Goal: Task Accomplishment & Management: Use online tool/utility

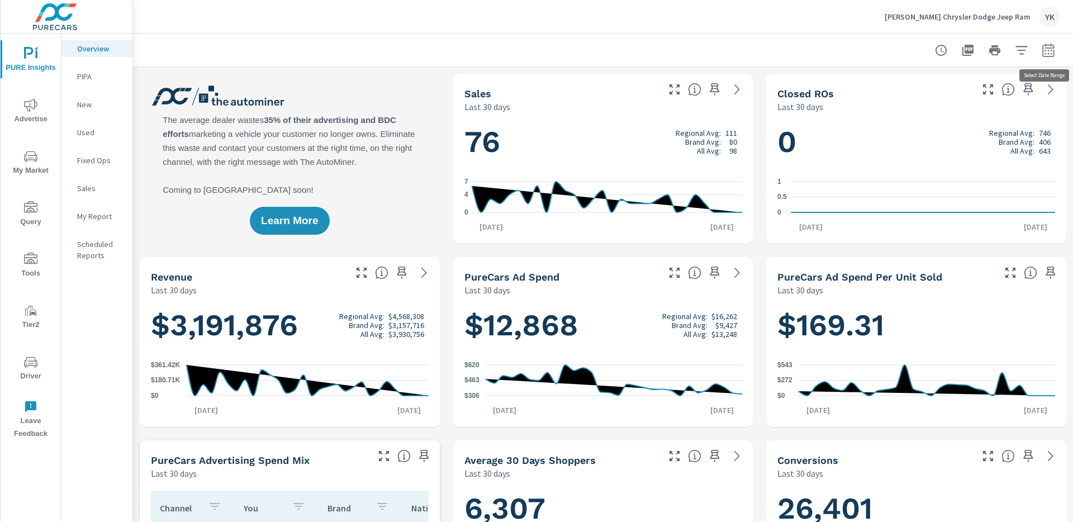
click at [1054, 50] on icon "button" at bounding box center [1049, 49] width 12 height 13
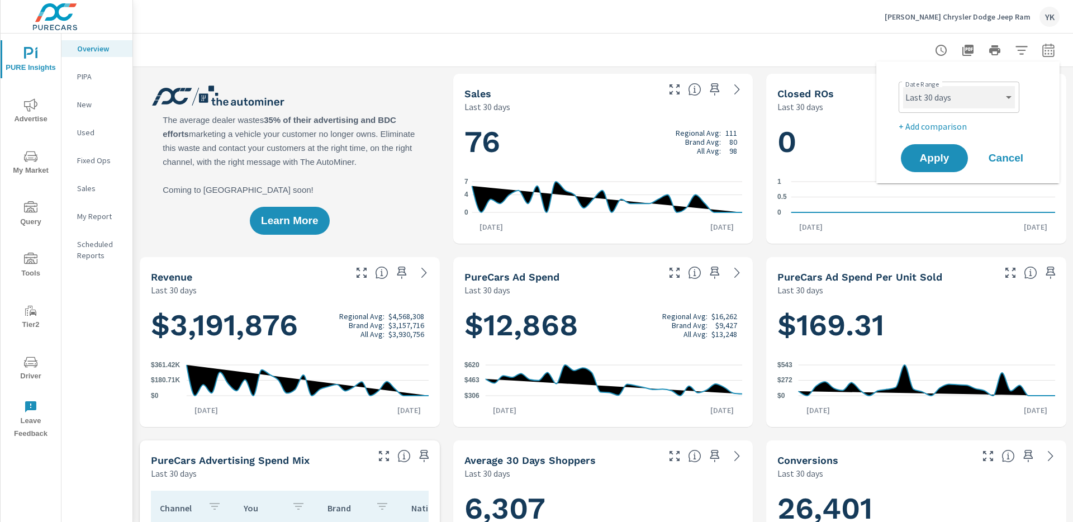
click at [956, 103] on select "Custom [DATE] Last week Last 7 days Last 14 days Last 30 days Last 45 days Last…" at bounding box center [959, 97] width 112 height 22
click at [903, 86] on select "Custom [DATE] Last week Last 7 days Last 14 days Last 30 days Last 45 days Last…" at bounding box center [959, 97] width 112 height 22
select select "Year to date"
click at [925, 166] on button "Apply" at bounding box center [934, 158] width 69 height 29
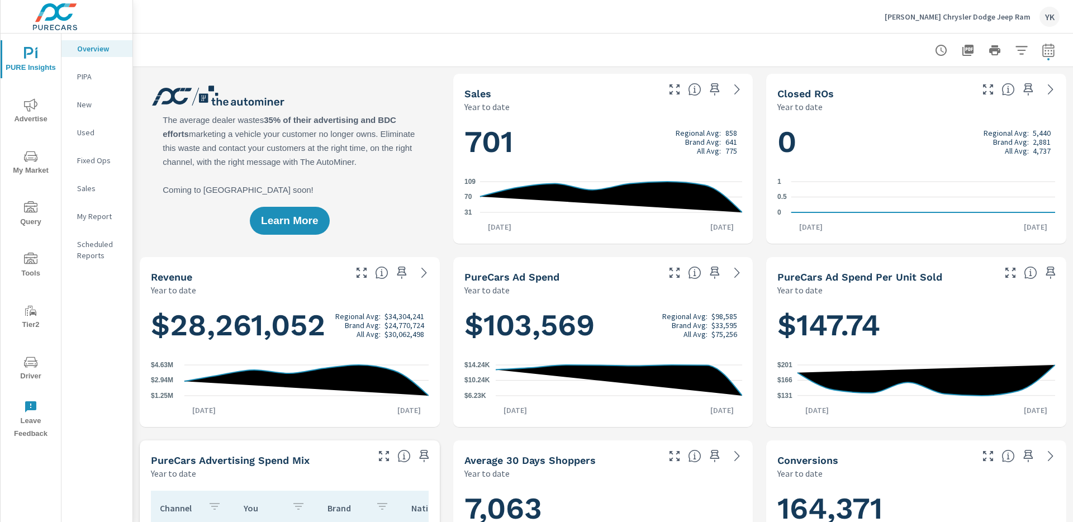
click at [100, 106] on p "New" at bounding box center [100, 104] width 46 height 11
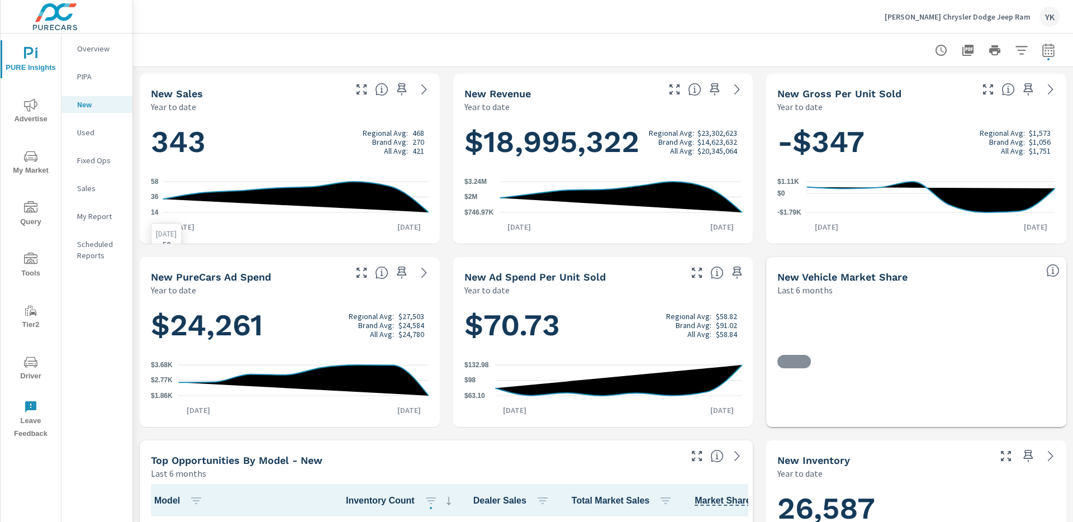
scroll to position [1, 0]
click at [1036, 56] on div at bounding box center [995, 50] width 130 height 22
click at [1050, 56] on icon "button" at bounding box center [1049, 49] width 12 height 13
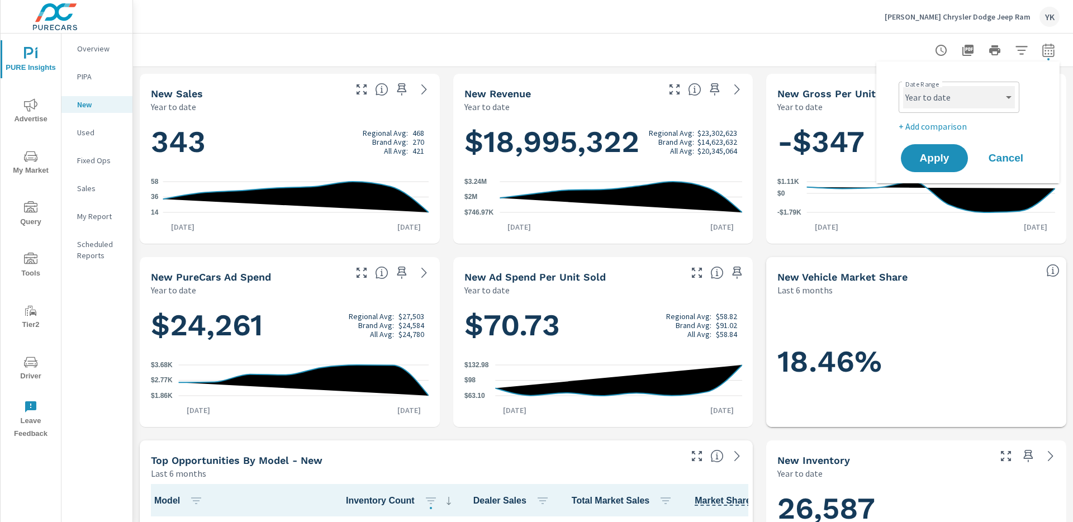
click at [968, 103] on select "Custom [DATE] Last week Last 7 days Last 14 days Last 30 days Last 45 days Last…" at bounding box center [959, 97] width 112 height 22
click at [903, 86] on select "Custom [DATE] Last week Last 7 days Last 14 days Last 30 days Last 45 days Last…" at bounding box center [959, 97] width 112 height 22
select select "custom"
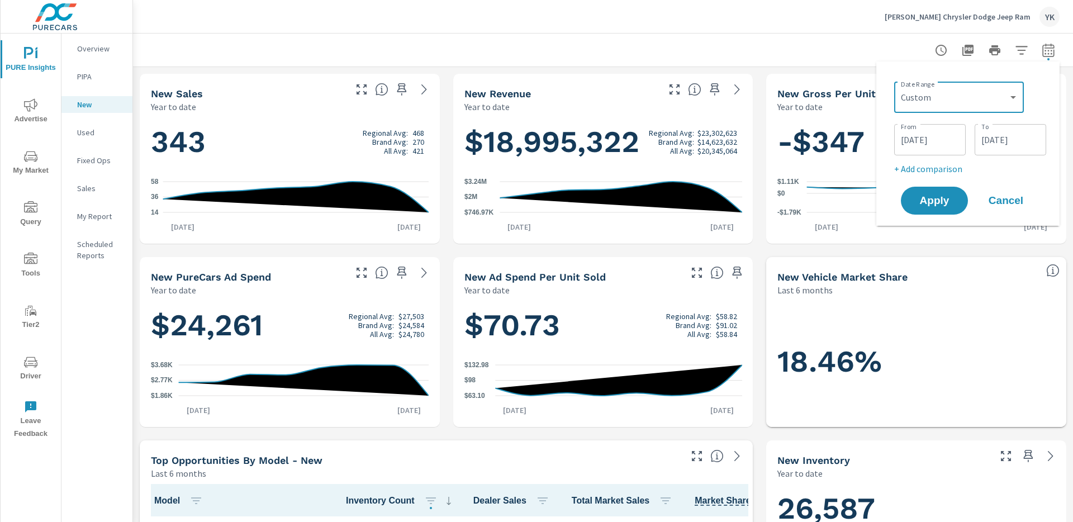
click at [1014, 134] on input "08/18/2025" at bounding box center [1010, 140] width 63 height 22
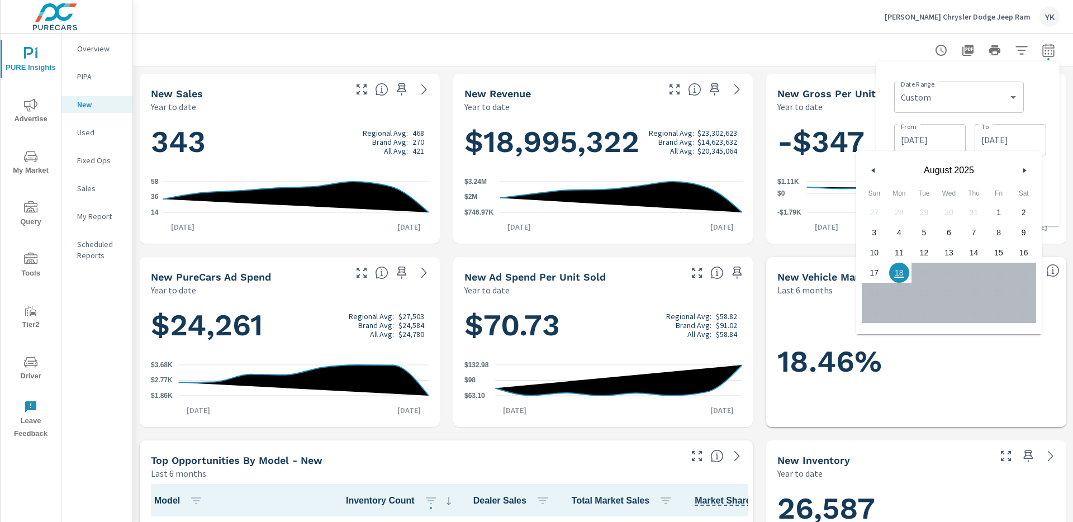
click at [878, 176] on button "button" at bounding box center [873, 170] width 13 height 13
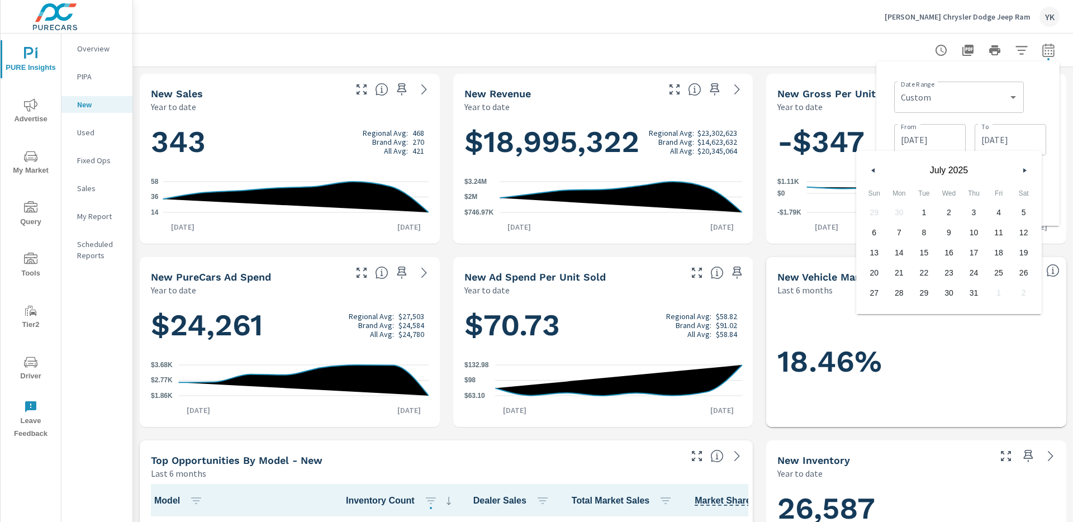
click at [968, 295] on span "31" at bounding box center [974, 293] width 25 height 15
type input "[DATE]"
click at [1034, 87] on div "Date Range Custom Yesterday Last week Last 7 days Last 14 days Last 30 days Las…" at bounding box center [970, 96] width 152 height 38
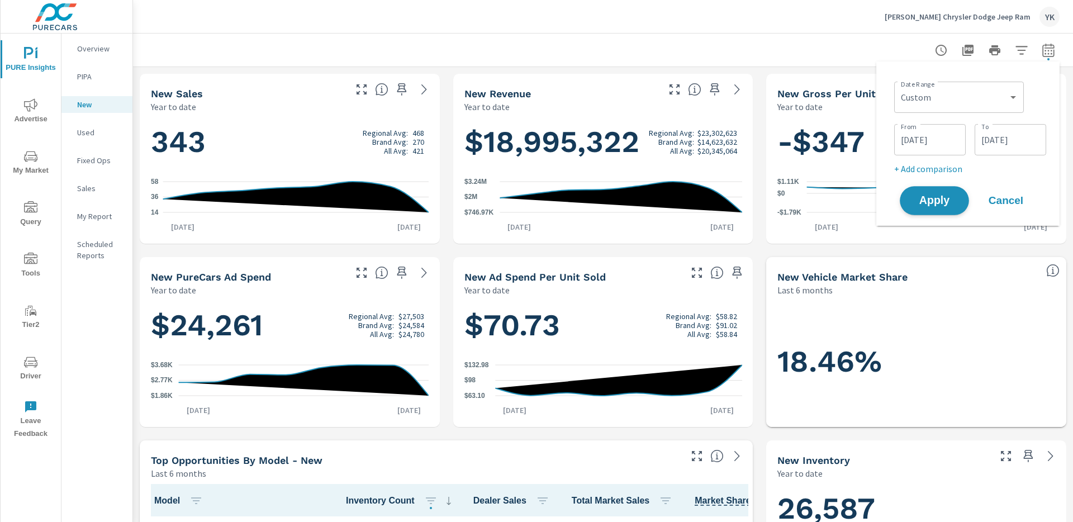
click at [943, 202] on span "Apply" at bounding box center [935, 201] width 46 height 11
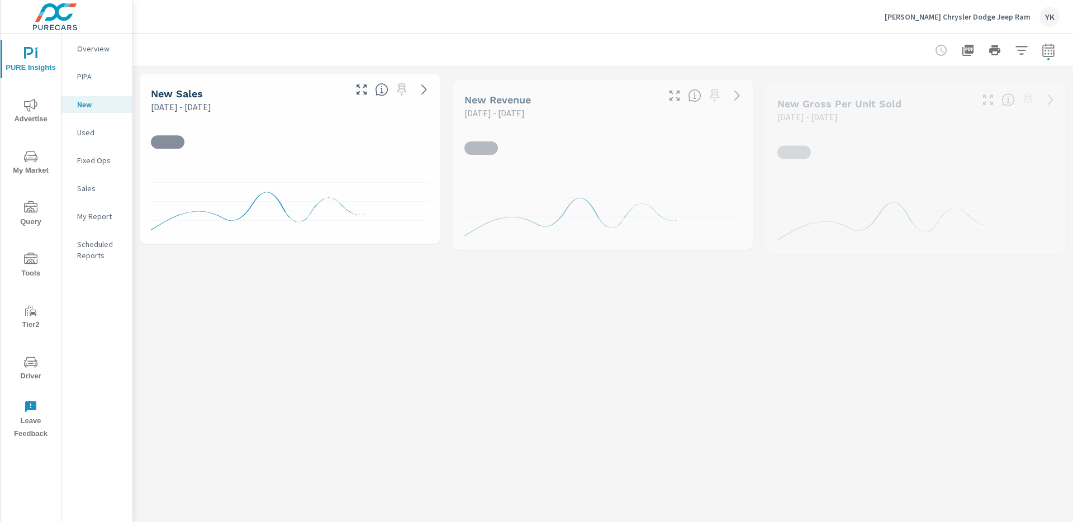
scroll to position [1, 0]
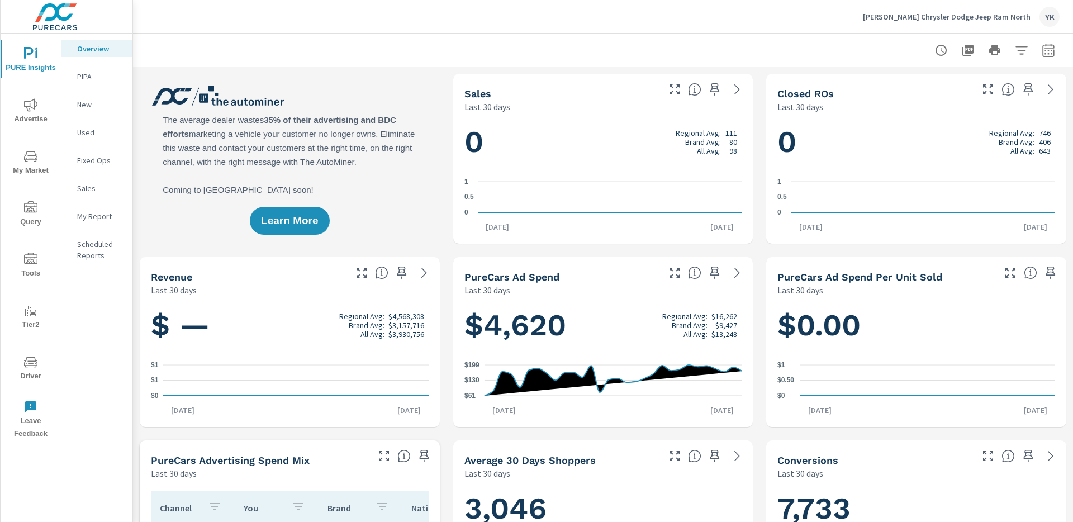
scroll to position [1, 0]
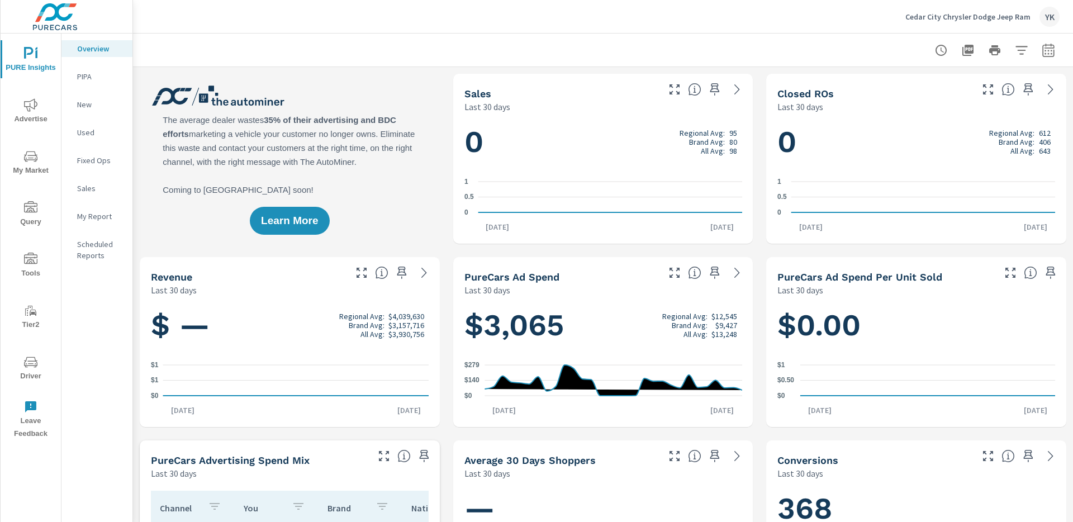
click at [83, 88] on nav "Overview PIPA New Used Fixed Ops Sales My Report Scheduled Reports" at bounding box center [96, 157] width 71 height 246
click at [83, 105] on p "New" at bounding box center [100, 104] width 46 height 11
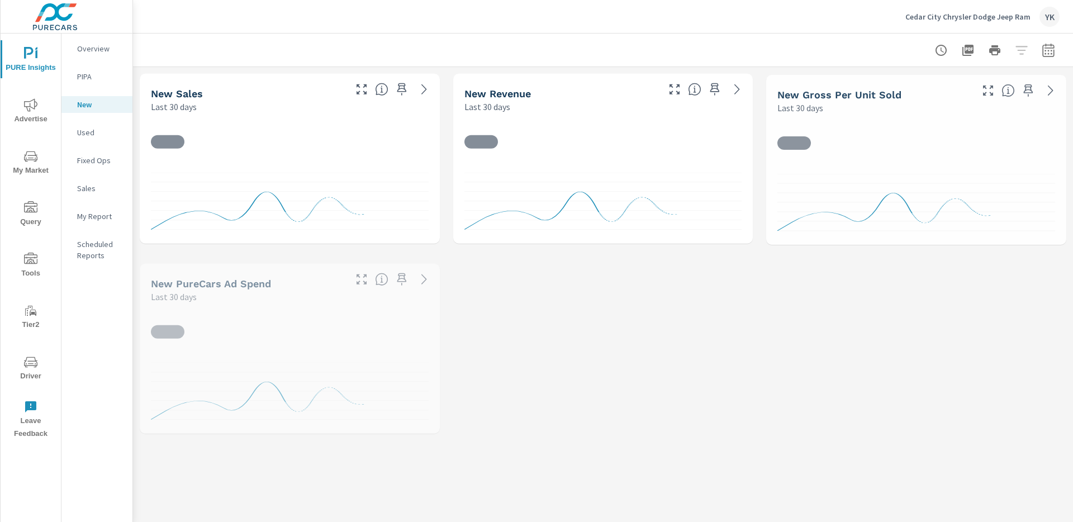
scroll to position [1, 0]
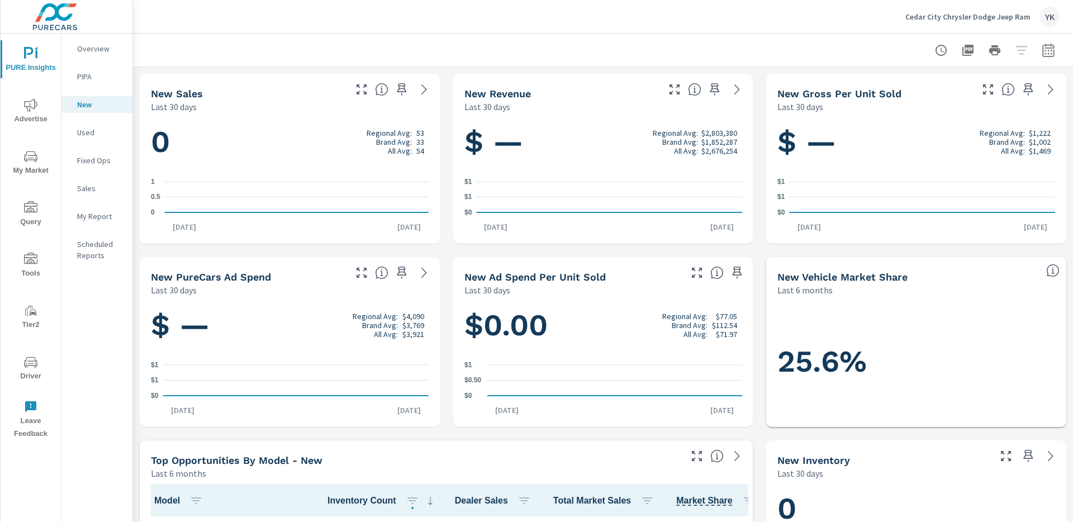
click at [1044, 49] on icon "button" at bounding box center [1048, 50] width 13 height 13
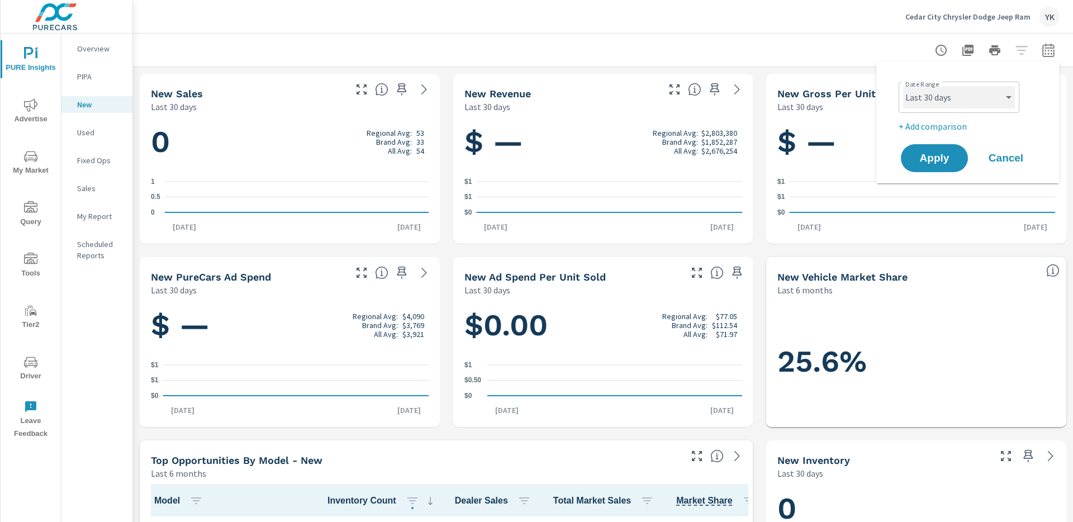
click at [1006, 107] on select "Custom [DATE] Last week Last 7 days Last 14 days Last 30 days Last 45 days Last…" at bounding box center [959, 97] width 112 height 22
click at [903, 86] on select "Custom [DATE] Last week Last 7 days Last 14 days Last 30 days Last 45 days Last…" at bounding box center [959, 97] width 112 height 22
select select "custom"
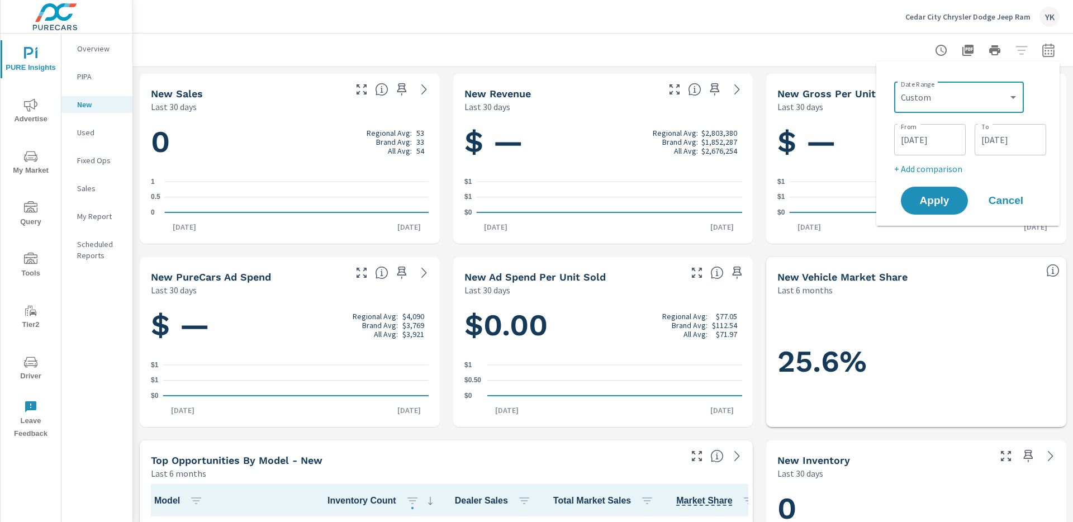
click at [928, 133] on input "[DATE]" at bounding box center [930, 140] width 63 height 22
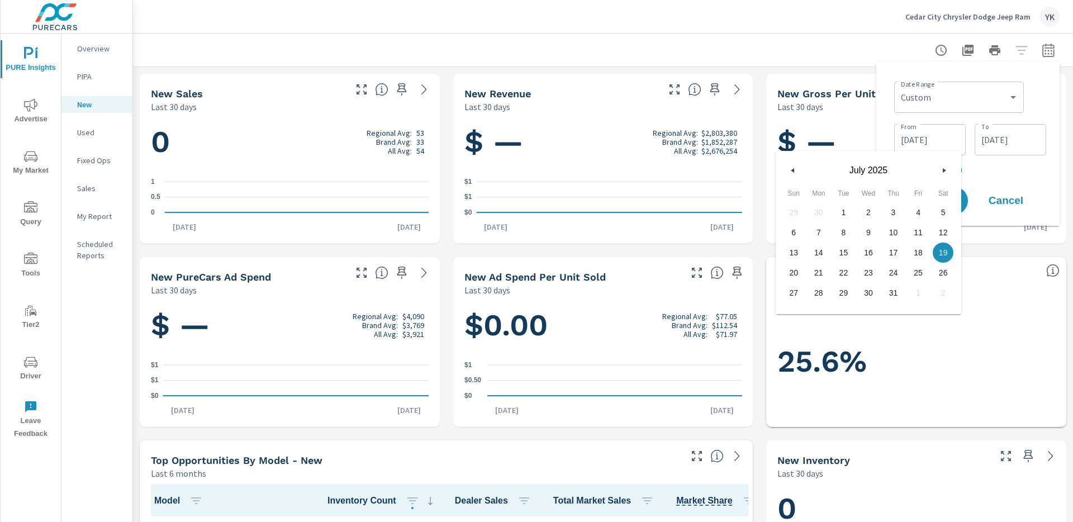
click at [781, 168] on div "July 2025" at bounding box center [869, 168] width 186 height 34
click at [792, 169] on icon "button" at bounding box center [792, 170] width 6 height 4
click at [792, 168] on icon "button" at bounding box center [792, 170] width 6 height 4
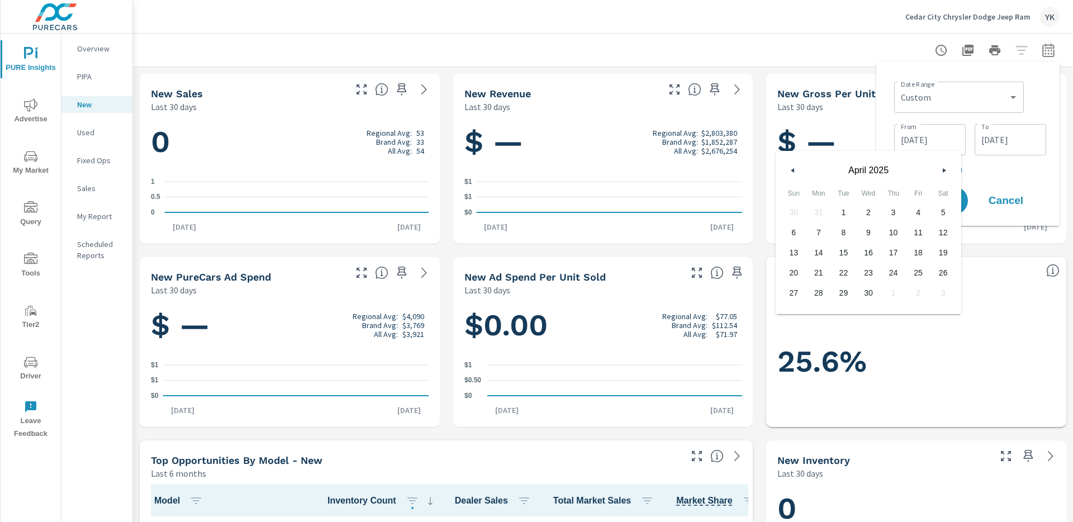
click at [792, 168] on icon "button" at bounding box center [792, 170] width 6 height 4
click at [876, 211] on span "1" at bounding box center [868, 212] width 25 height 15
type input "[DATE]"
click at [988, 145] on input "[DATE]" at bounding box center [1010, 140] width 63 height 22
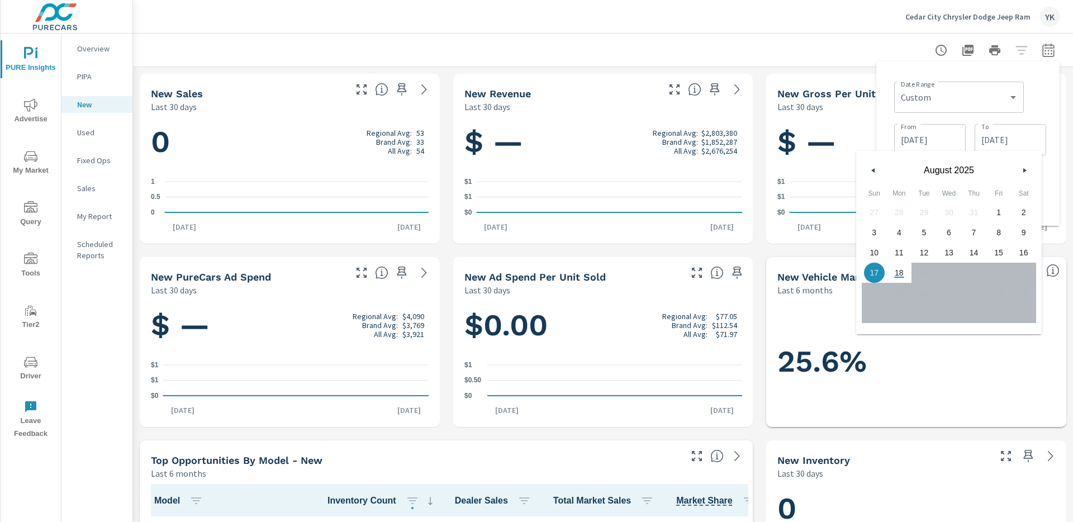
click at [874, 174] on button "button" at bounding box center [873, 170] width 13 height 13
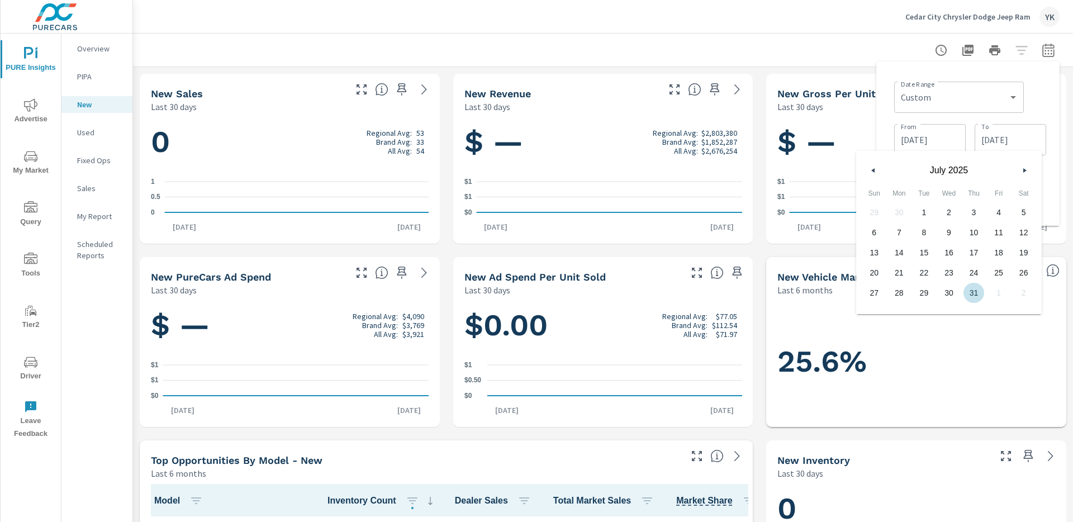
click at [971, 297] on span "31" at bounding box center [974, 293] width 25 height 15
type input "[DATE]"
click at [1054, 200] on div "Date Range Custom [DATE] Last week Last 7 days Last 14 days Last 30 days Last 4…" at bounding box center [968, 143] width 183 height 164
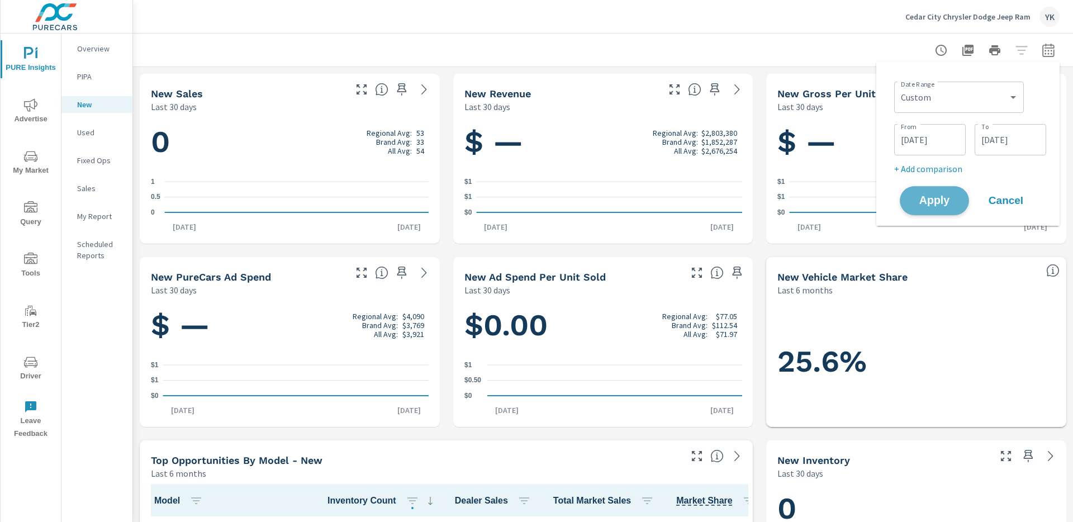
click at [947, 196] on span "Apply" at bounding box center [935, 201] width 46 height 11
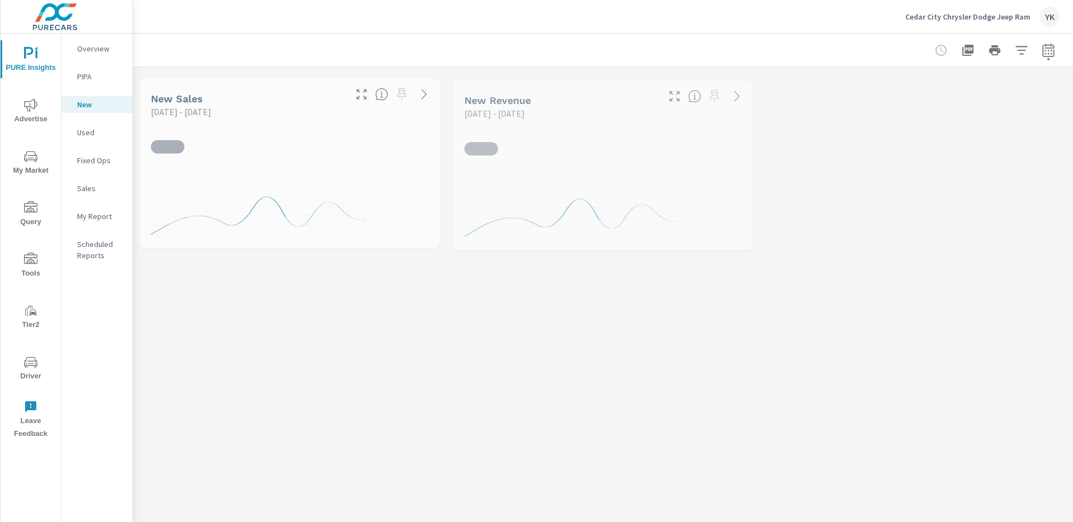
scroll to position [1, 0]
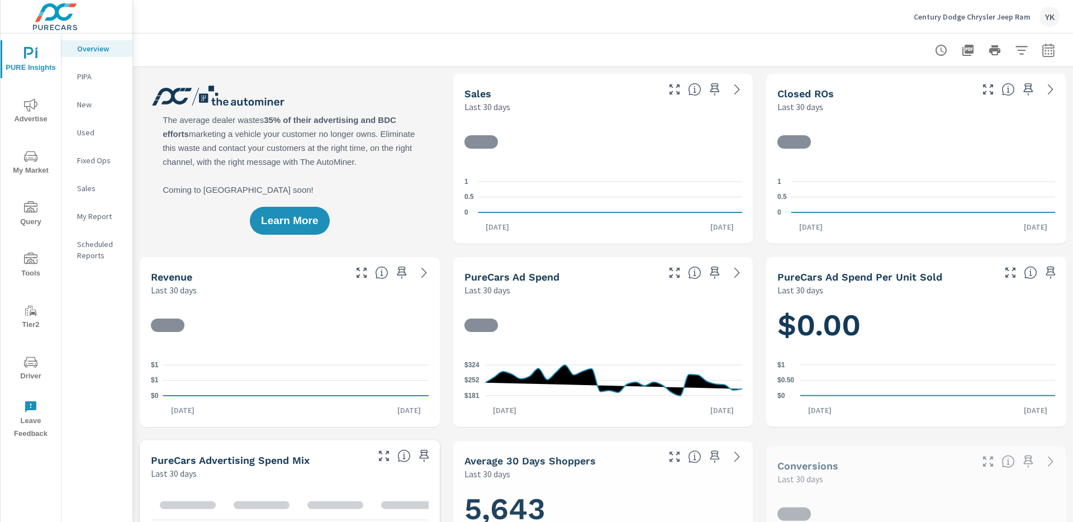
click at [99, 105] on p "New" at bounding box center [100, 104] width 46 height 11
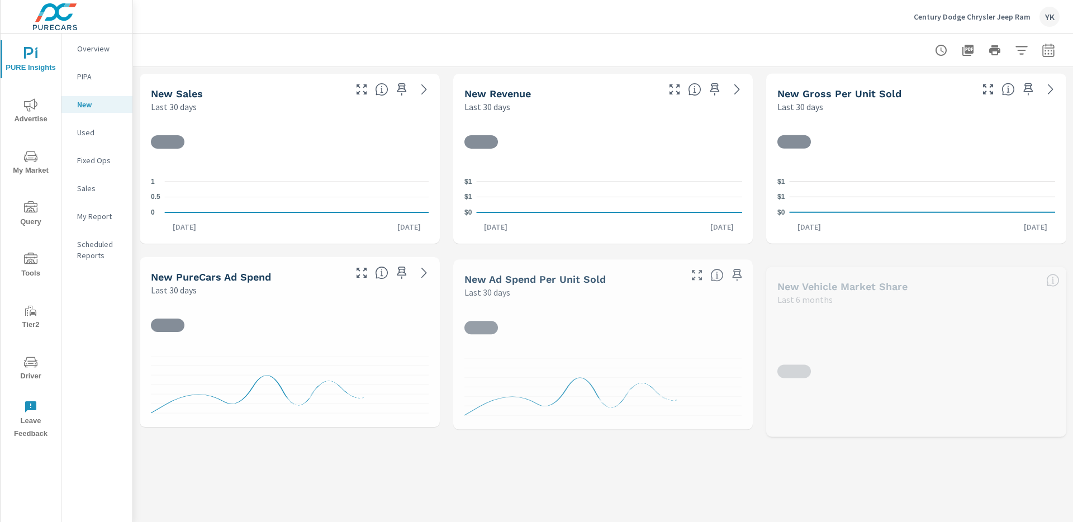
scroll to position [1, 0]
click at [1049, 49] on icon "button" at bounding box center [1048, 50] width 13 height 13
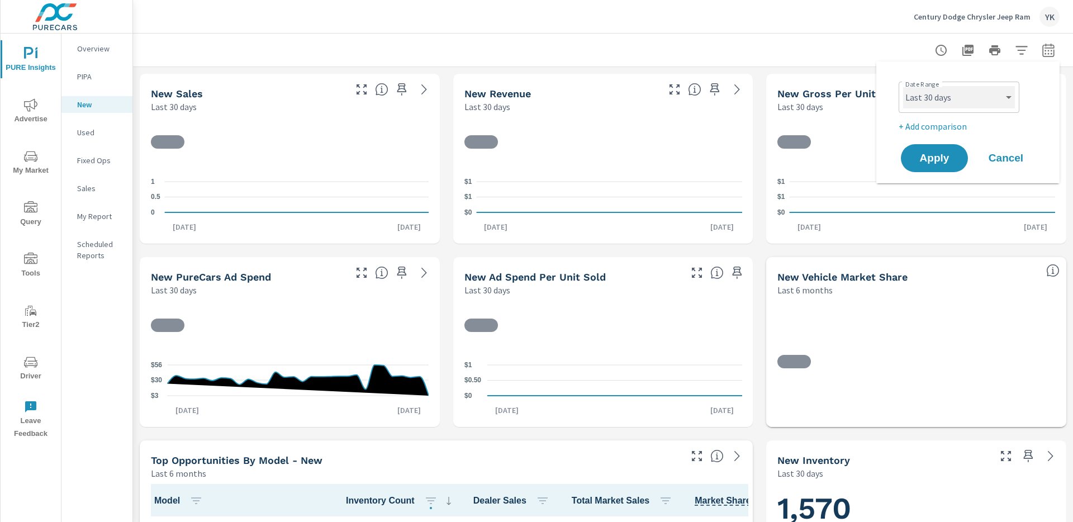
click at [948, 94] on select "Custom [DATE] Last week Last 7 days Last 14 days Last 30 days Last 45 days Last…" at bounding box center [959, 97] width 112 height 22
click at [903, 86] on select "Custom [DATE] Last week Last 7 days Last 14 days Last 30 days Last 45 days Last…" at bounding box center [959, 97] width 112 height 22
select select "Year to date"
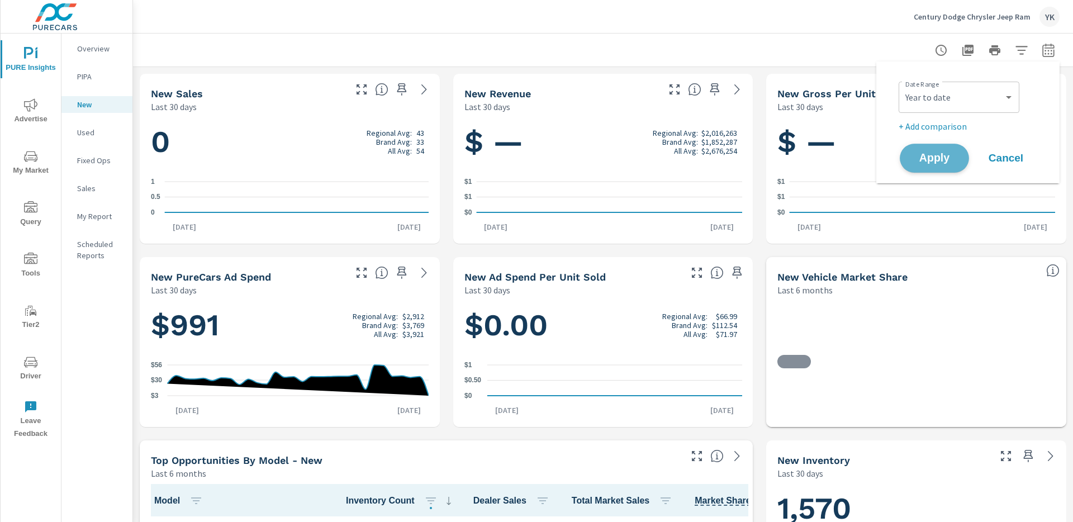
click at [933, 158] on span "Apply" at bounding box center [935, 158] width 46 height 11
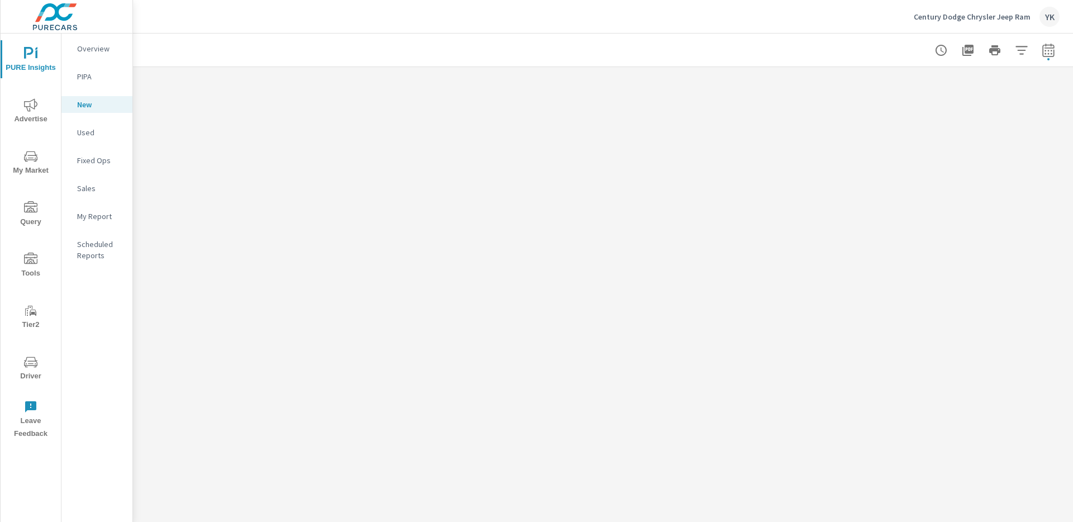
scroll to position [1, 0]
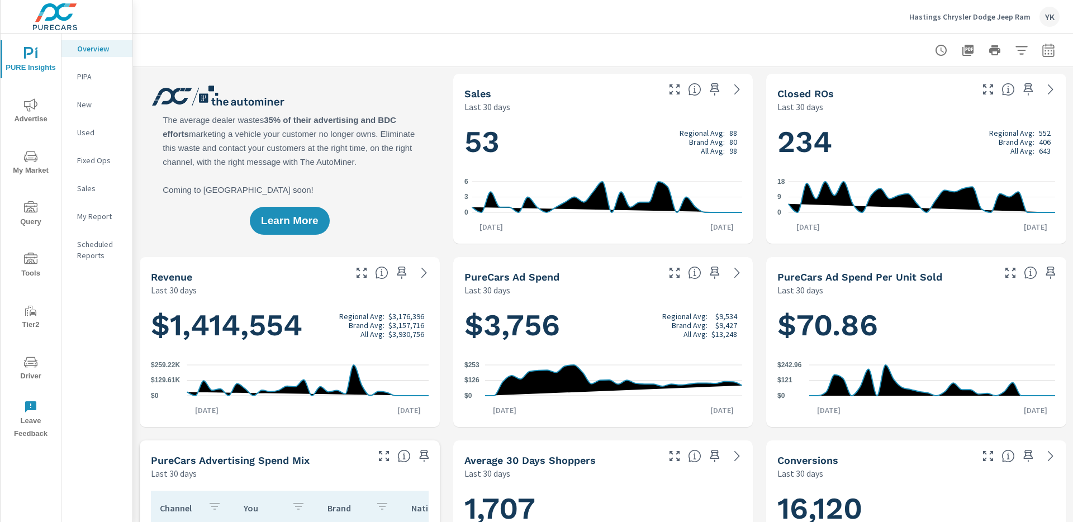
click at [94, 97] on div "New" at bounding box center [96, 104] width 71 height 17
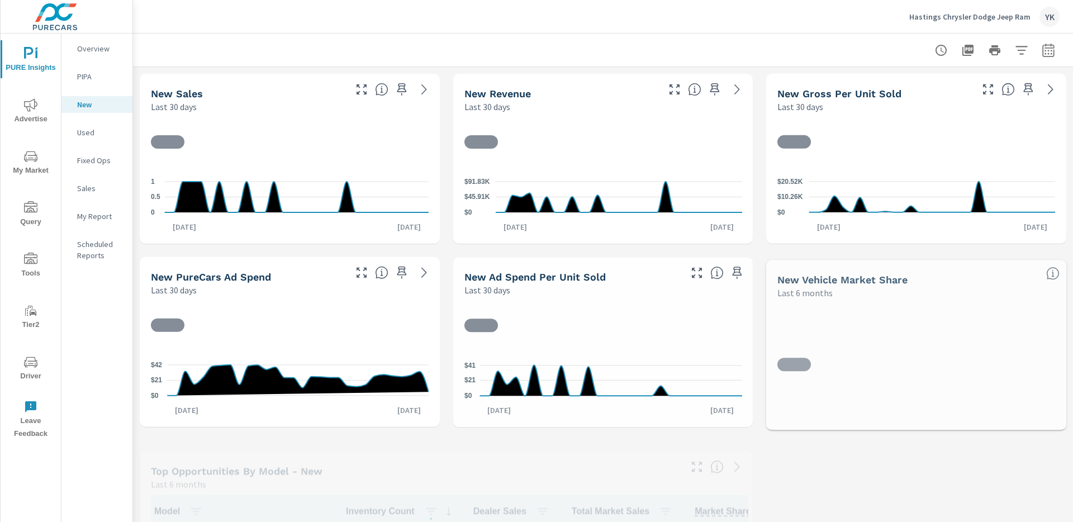
scroll to position [1, 0]
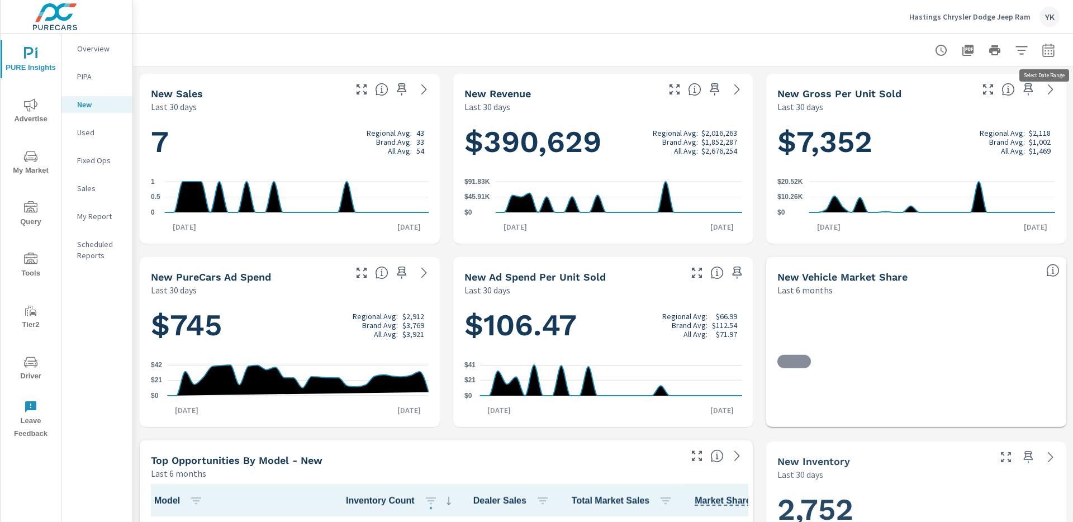
click at [1057, 56] on button "button" at bounding box center [1049, 50] width 22 height 22
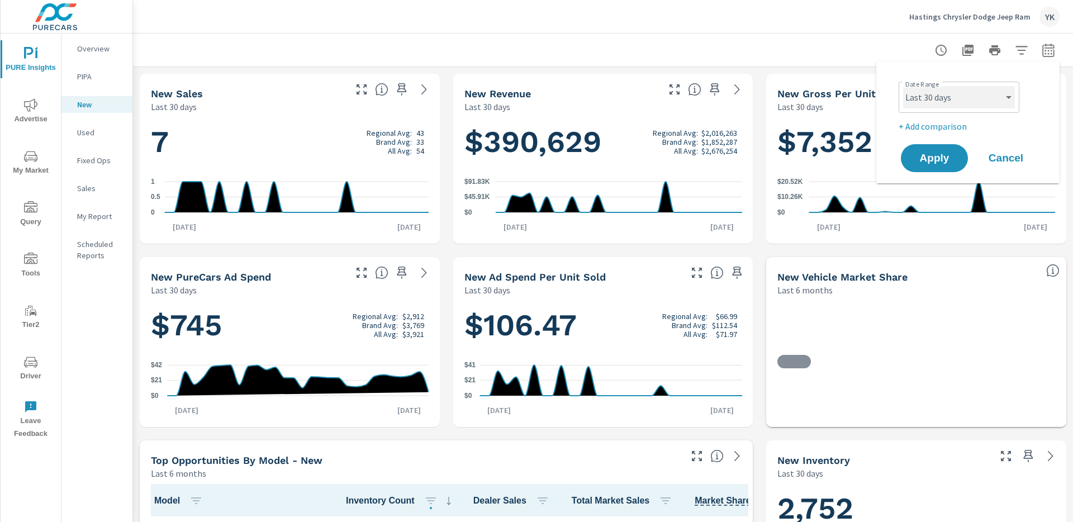
click at [985, 100] on select "Custom Yesterday Last week Last 7 days Last 14 days Last 30 days Last 45 days L…" at bounding box center [959, 97] width 112 height 22
click at [903, 86] on select "Custom Yesterday Last week Last 7 days Last 14 days Last 30 days Last 45 days L…" at bounding box center [959, 97] width 112 height 22
select select "custom"
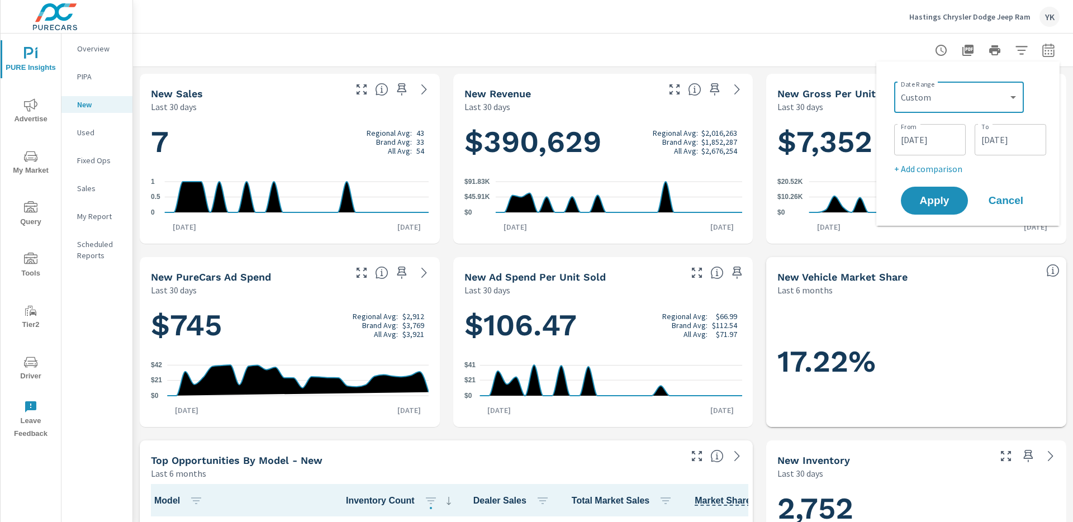
click at [922, 145] on input "07/19/2025" at bounding box center [930, 140] width 63 height 22
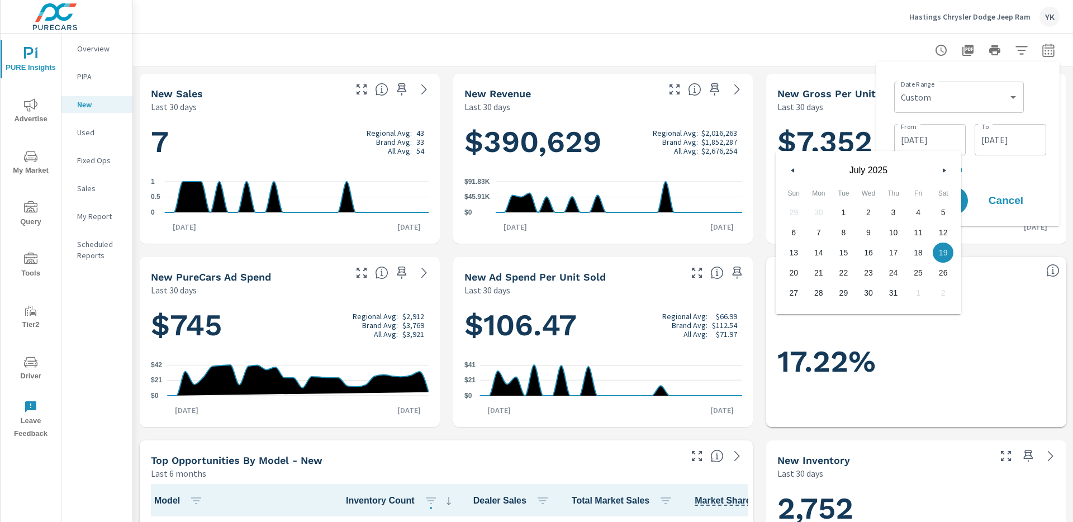
click at [794, 168] on icon "button" at bounding box center [792, 170] width 6 height 4
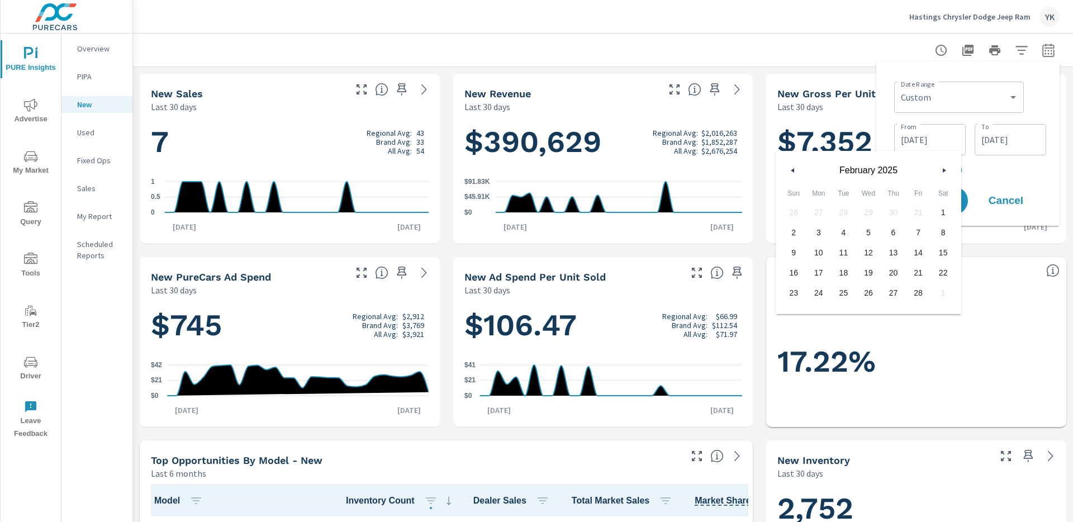
click at [794, 168] on icon "button" at bounding box center [792, 170] width 6 height 4
click at [947, 174] on button "button" at bounding box center [944, 170] width 13 height 13
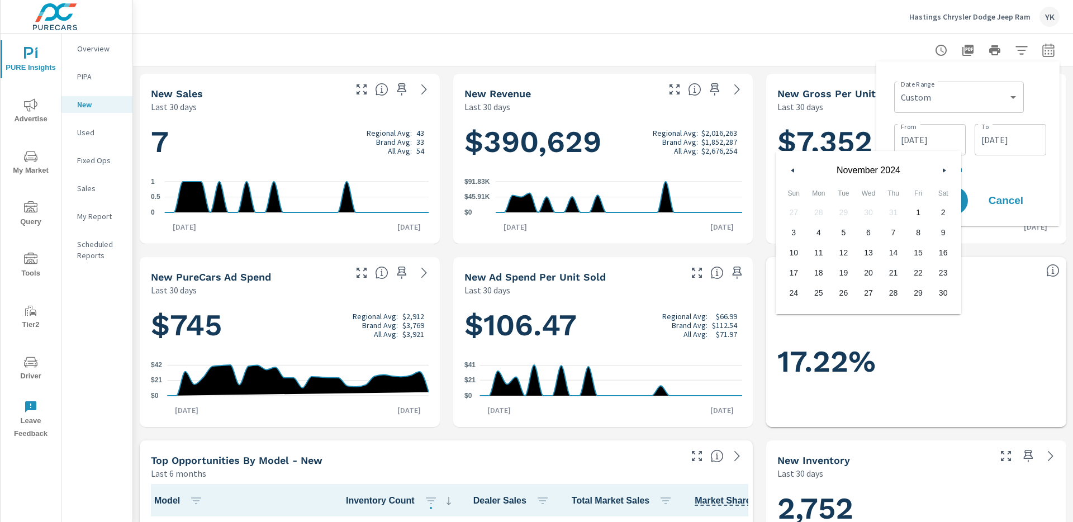
click at [947, 174] on button "button" at bounding box center [944, 170] width 13 height 13
click at [863, 209] on span "1" at bounding box center [868, 212] width 25 height 15
type input "01/01/2025"
click at [1030, 143] on input "08/17/2025" at bounding box center [1010, 140] width 63 height 22
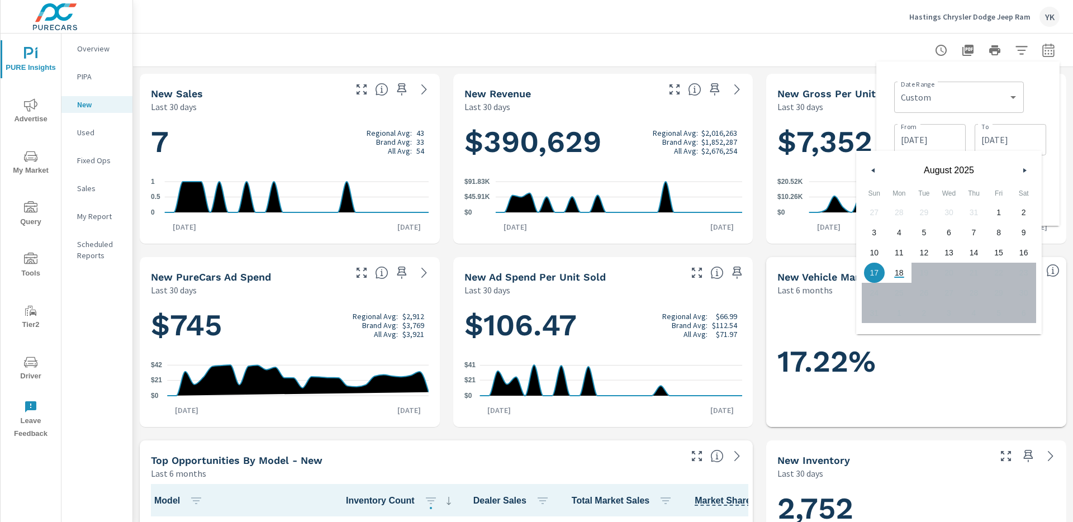
click at [868, 176] on button "button" at bounding box center [873, 170] width 13 height 13
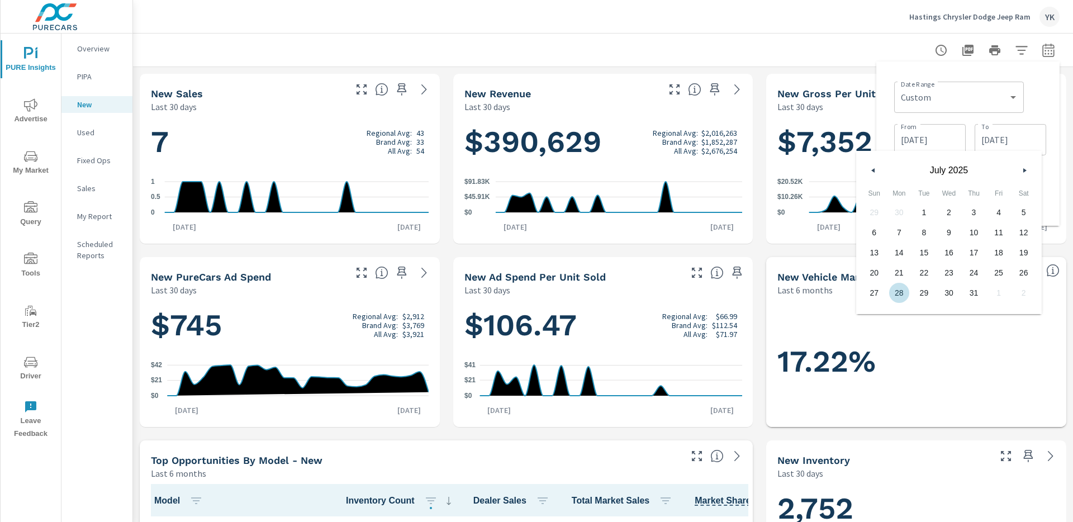
click at [972, 294] on span "31" at bounding box center [974, 293] width 25 height 15
type input "07/31/2025"
click at [1052, 210] on div "Date Range Custom Yesterday Last week Last 7 days Last 14 days Last 30 days Las…" at bounding box center [968, 143] width 183 height 164
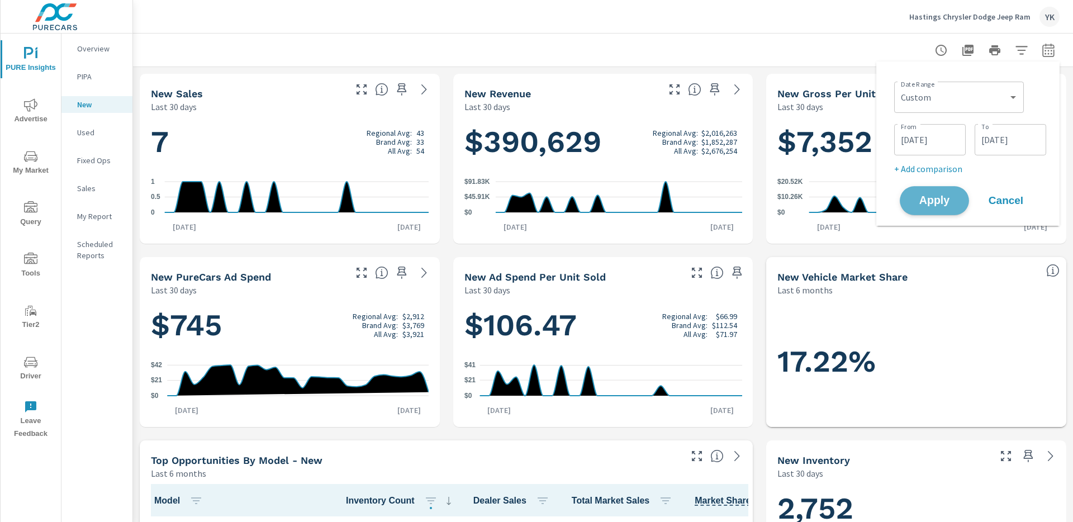
click at [942, 209] on button "Apply" at bounding box center [934, 200] width 69 height 29
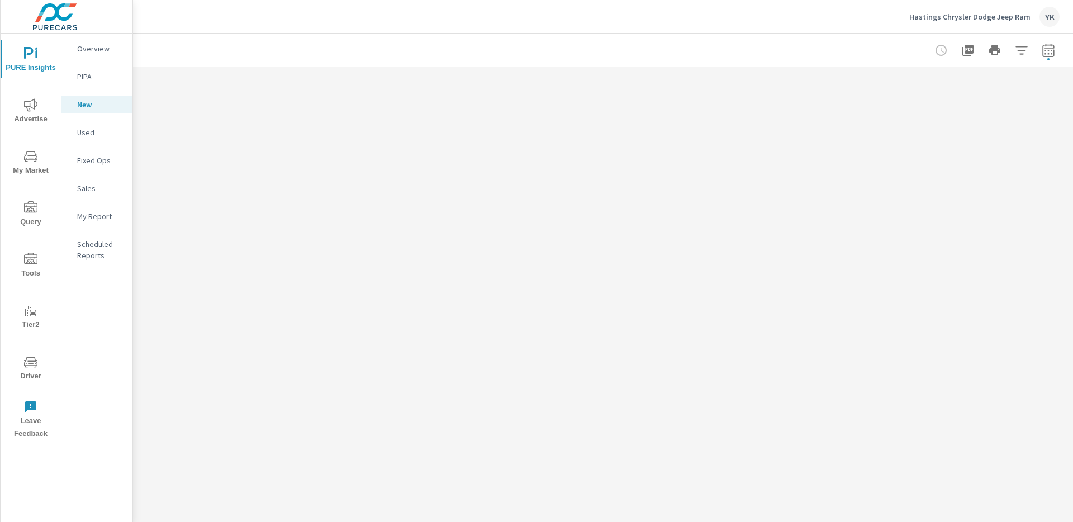
scroll to position [1, 0]
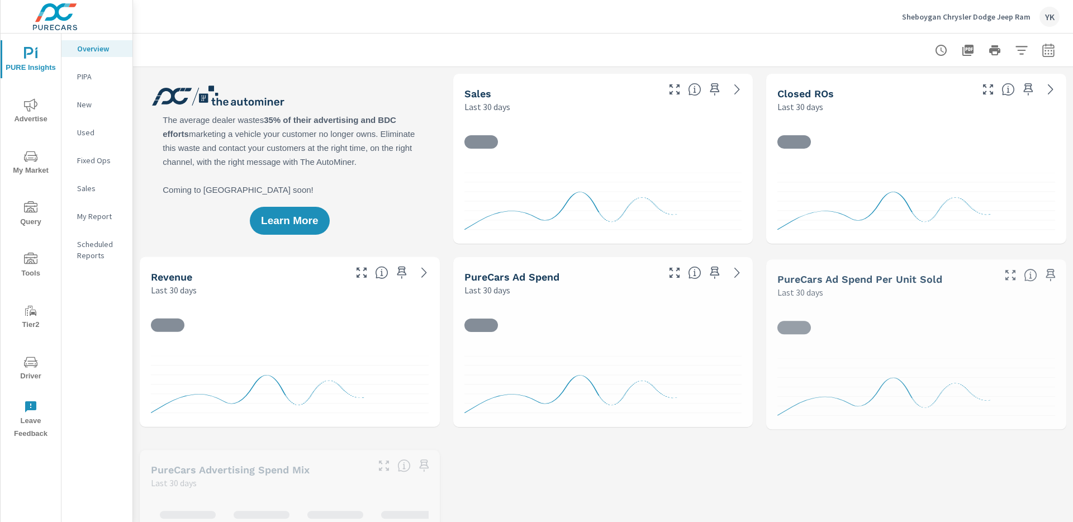
click at [107, 113] on nav "Overview PIPA New Used Fixed Ops Sales My Report Scheduled Reports" at bounding box center [96, 157] width 71 height 246
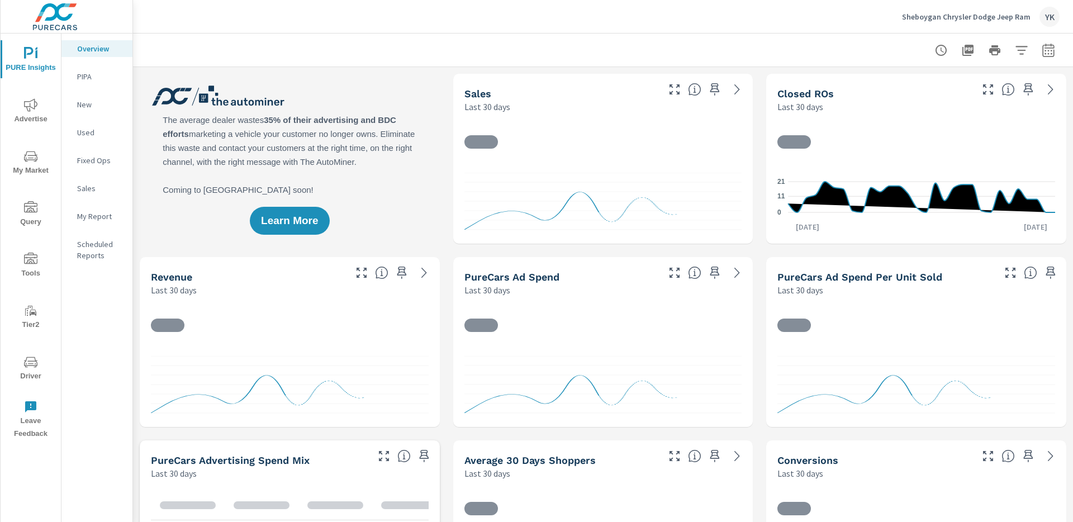
click at [121, 101] on p "New" at bounding box center [100, 104] width 46 height 11
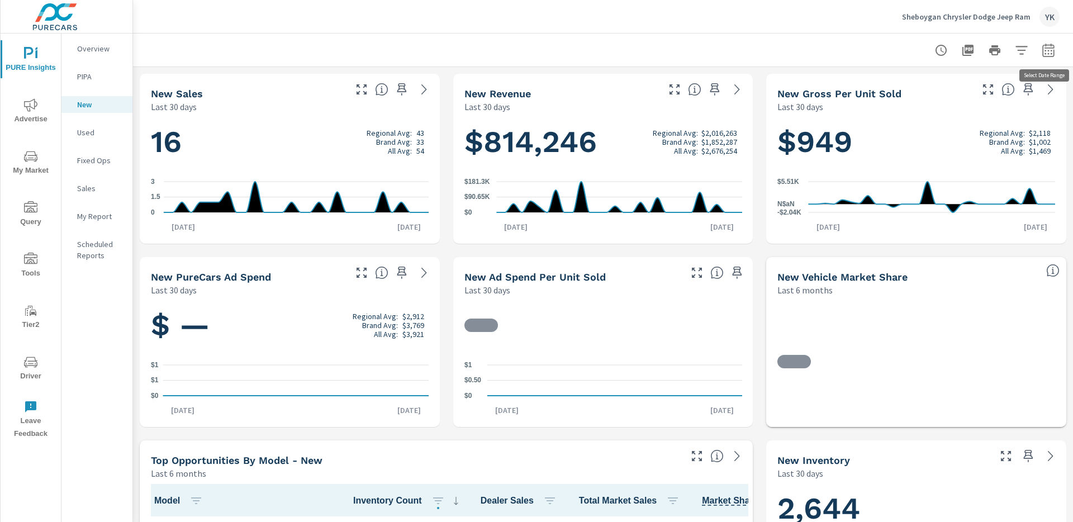
scroll to position [1, 0]
click at [1051, 54] on icon "button" at bounding box center [1048, 50] width 13 height 13
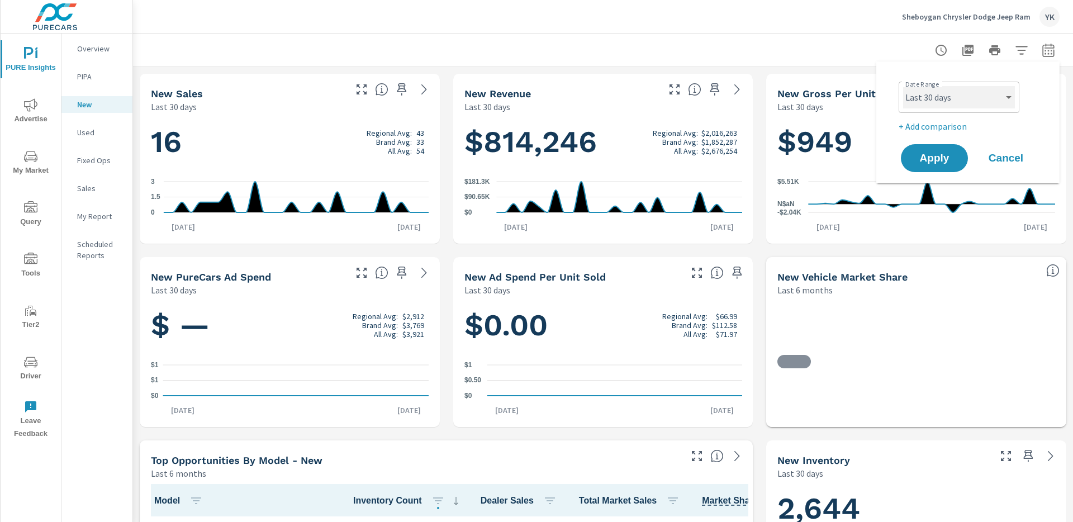
click at [994, 93] on select "Custom Yesterday Last week Last 7 days Last 14 days Last 30 days Last 45 days L…" at bounding box center [959, 97] width 112 height 22
click at [903, 86] on select "Custom Yesterday Last week Last 7 days Last 14 days Last 30 days Last 45 days L…" at bounding box center [959, 97] width 112 height 22
click at [955, 106] on select "Custom Yesterday Last week Last 7 days Last 14 days Last 30 days Last 45 days L…" at bounding box center [959, 97] width 112 height 22
click at [903, 86] on select "Custom Yesterday Last week Last 7 days Last 14 days Last 30 days Last 45 days L…" at bounding box center [959, 97] width 112 height 22
select select "custom"
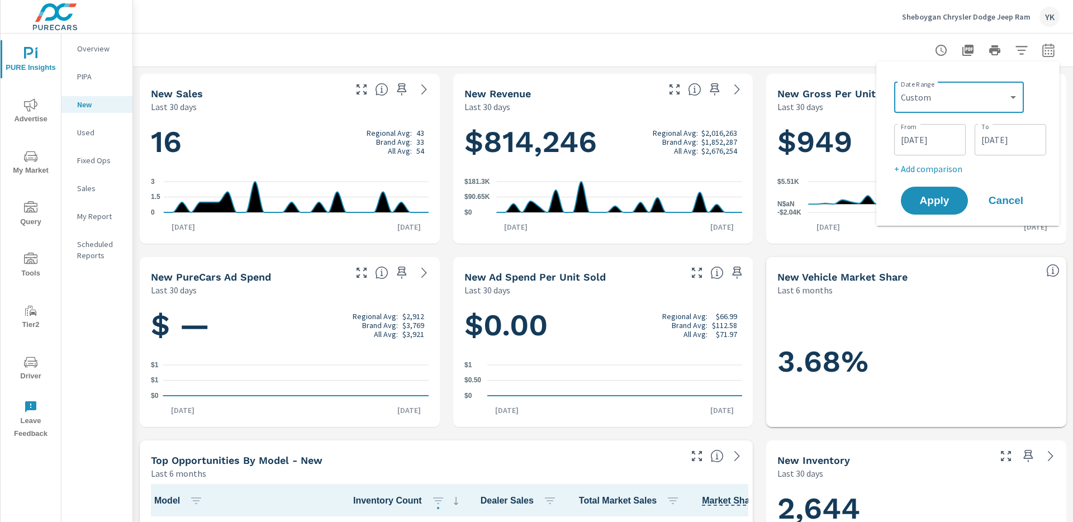
click at [925, 135] on input "08/17/2025" at bounding box center [930, 140] width 63 height 22
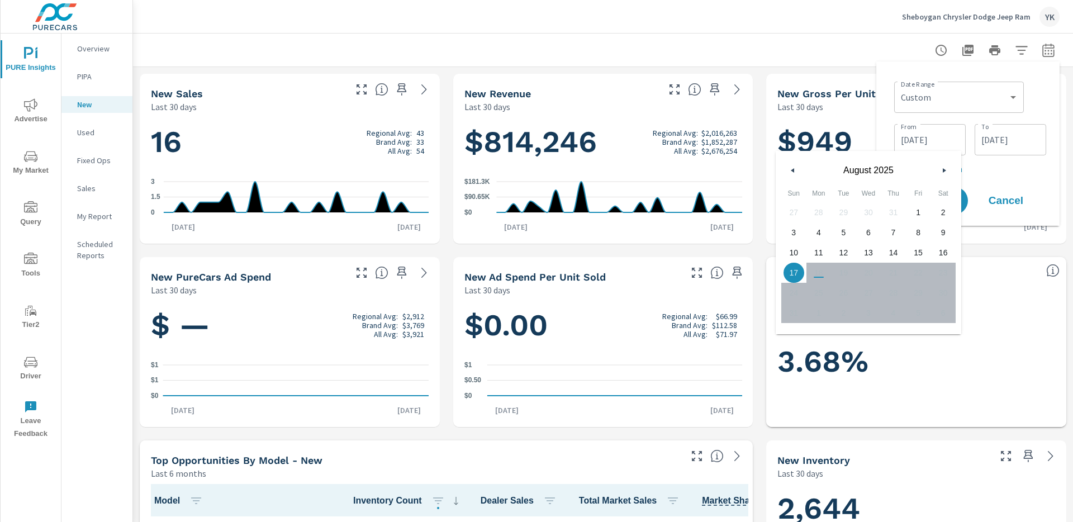
click at [793, 168] on icon "button" at bounding box center [792, 170] width 6 height 4
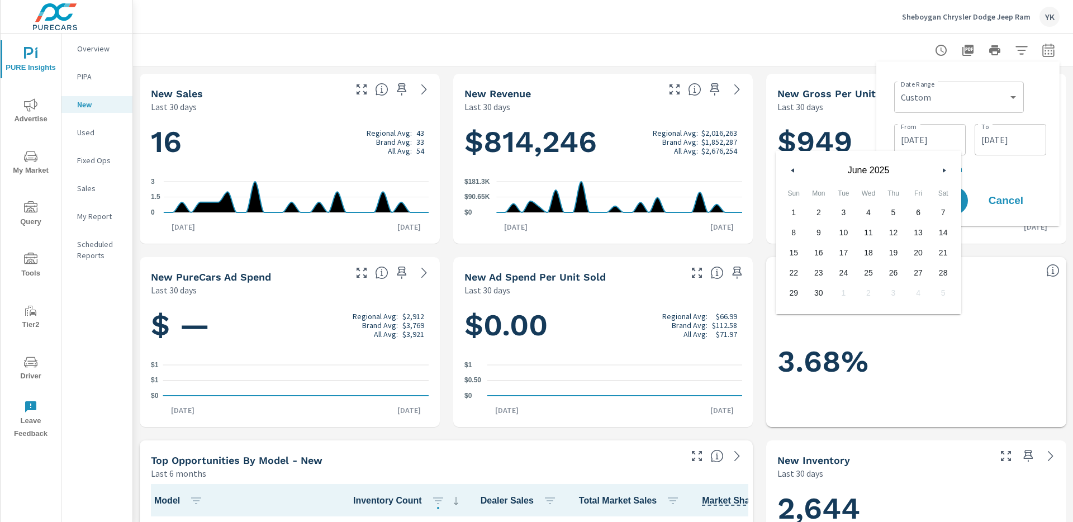
click at [793, 168] on icon "button" at bounding box center [792, 170] width 6 height 4
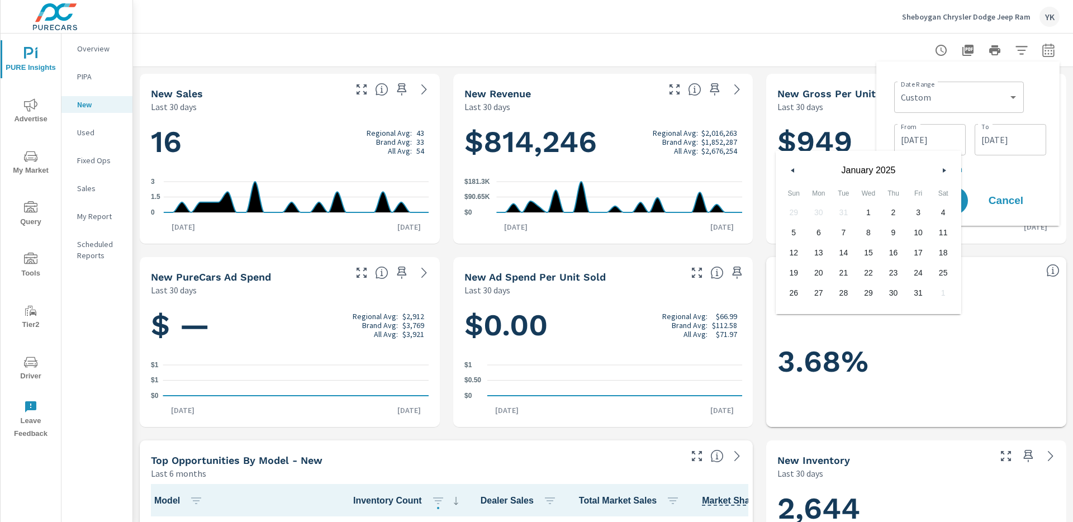
click at [874, 207] on span "1" at bounding box center [868, 212] width 25 height 15
type input "01/01/2025"
click at [999, 151] on div "08/17/2025 To" at bounding box center [1011, 139] width 72 height 31
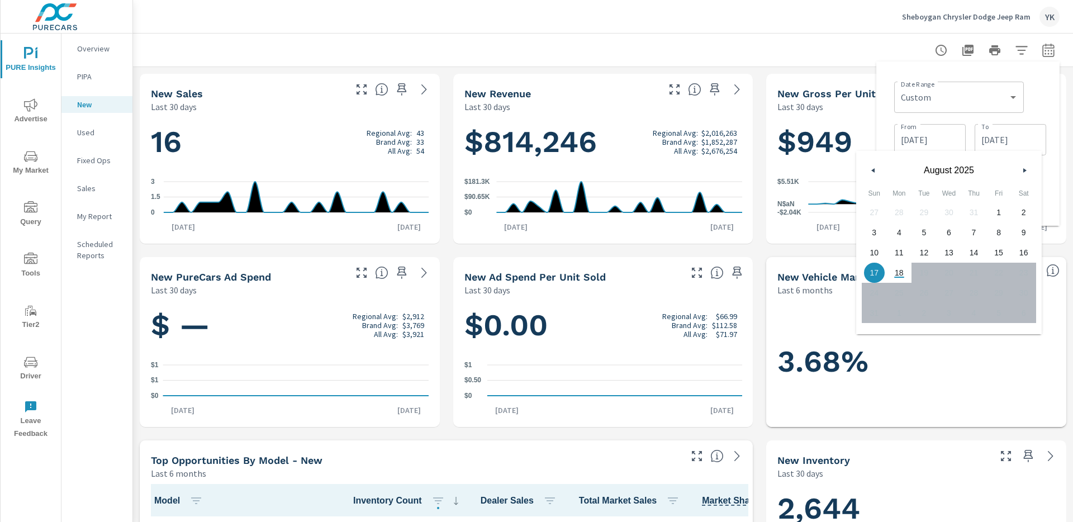
click at [873, 173] on button "button" at bounding box center [873, 170] width 13 height 13
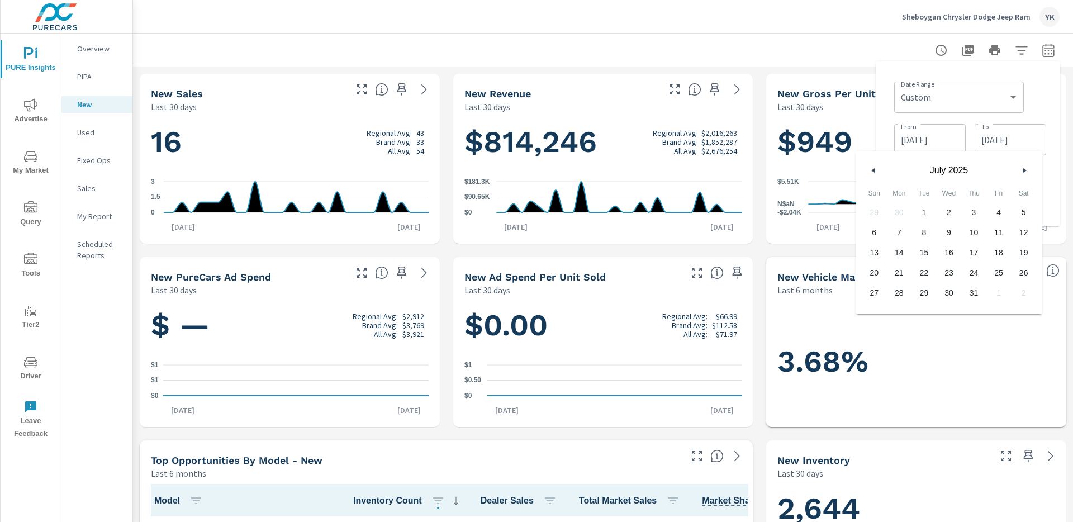
click at [971, 295] on span "31" at bounding box center [974, 293] width 25 height 15
type input "07/31/2025"
click at [1051, 216] on div "Date Range Custom Yesterday Last week Last 7 days Last 14 days Last 30 days Las…" at bounding box center [968, 143] width 183 height 164
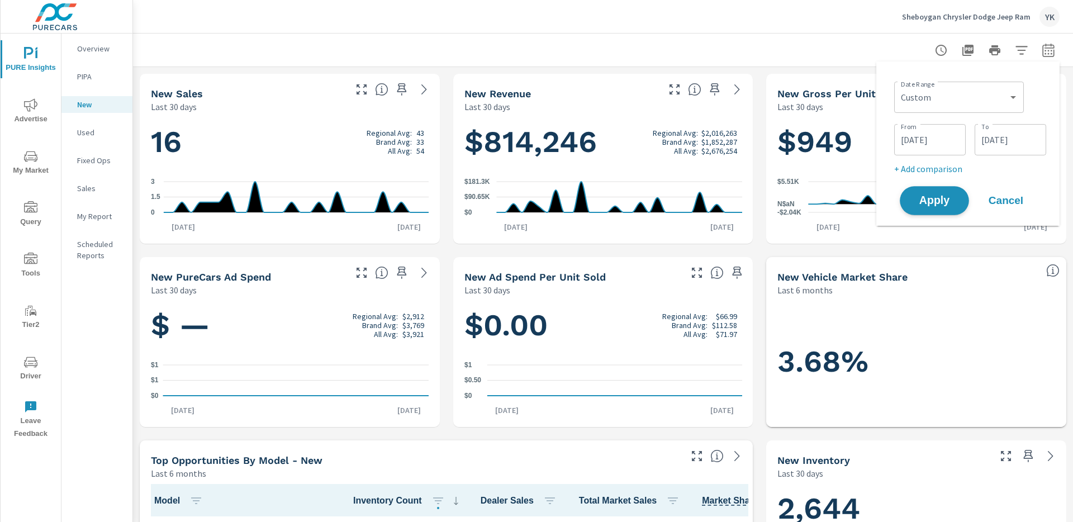
click at [950, 198] on span "Apply" at bounding box center [935, 201] width 46 height 11
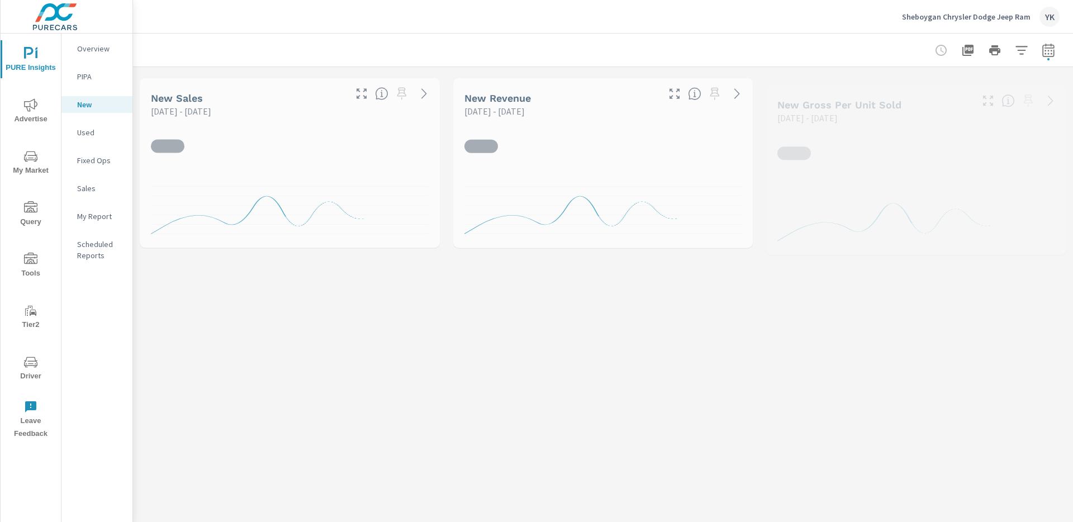
scroll to position [1, 0]
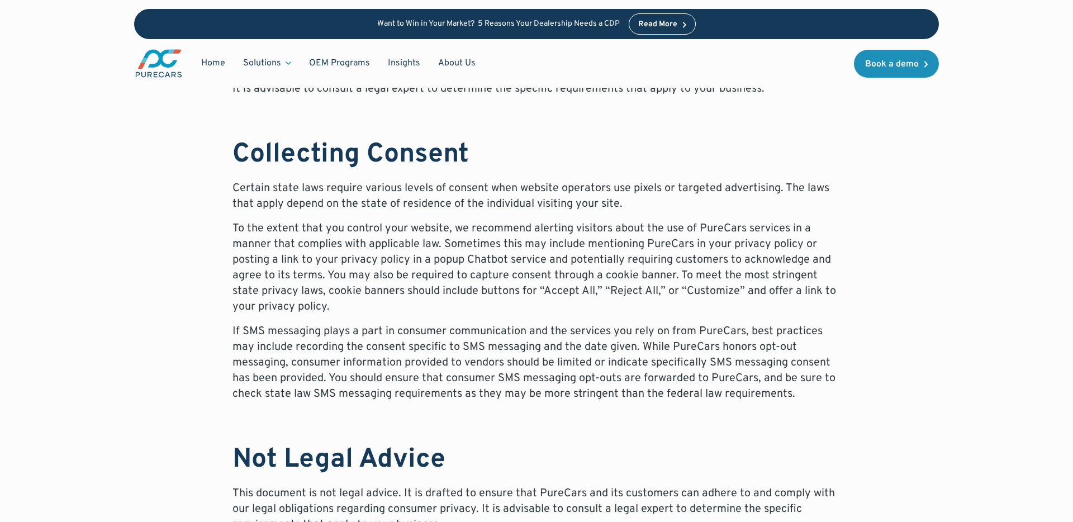
click at [236, 270] on p "To the extent that you control your website, we recommend alerting visitors abo…" at bounding box center [537, 268] width 608 height 94
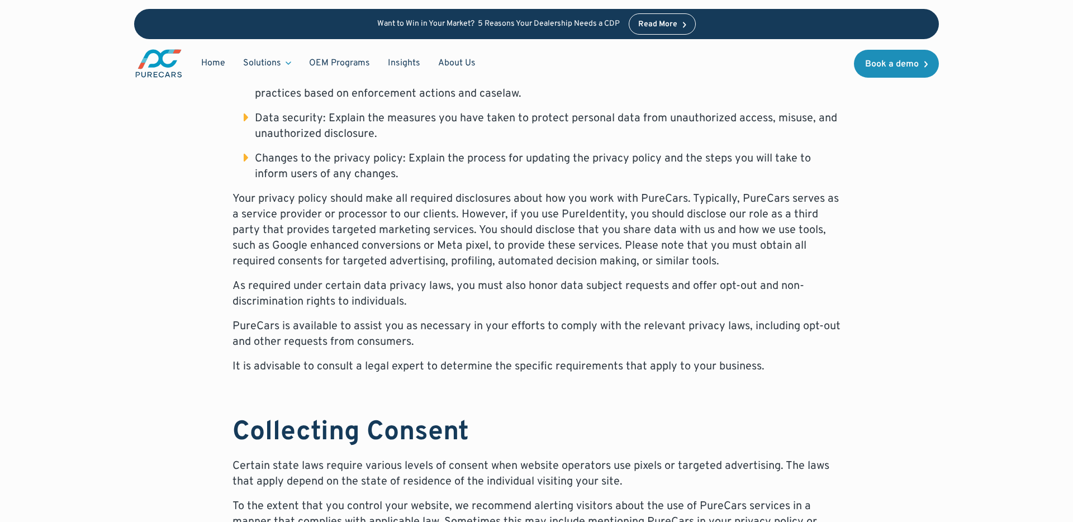
scroll to position [735, 0]
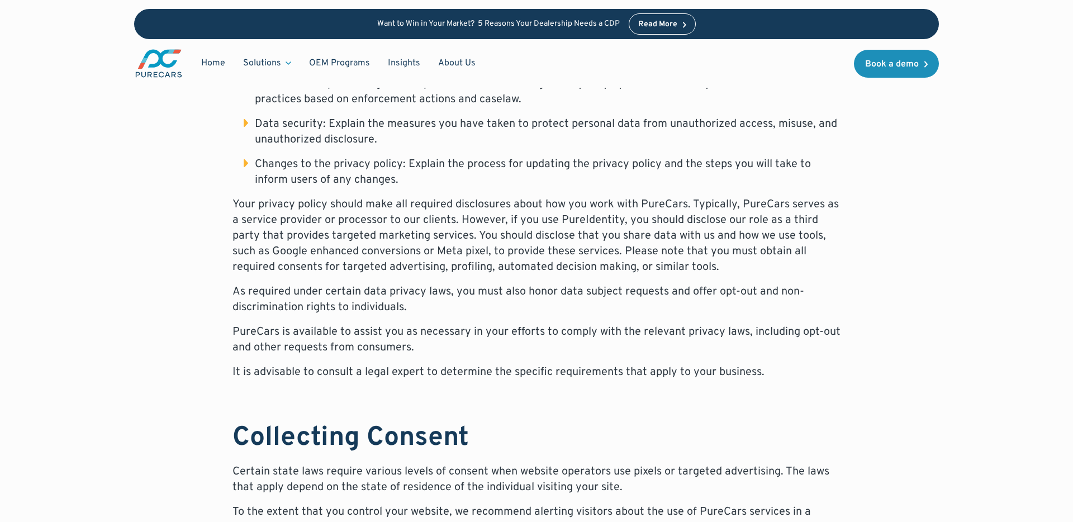
click at [236, 266] on p "Your privacy policy should make all required disclosures about how you work wit…" at bounding box center [537, 236] width 608 height 78
